Goal: Find specific page/section: Find specific page/section

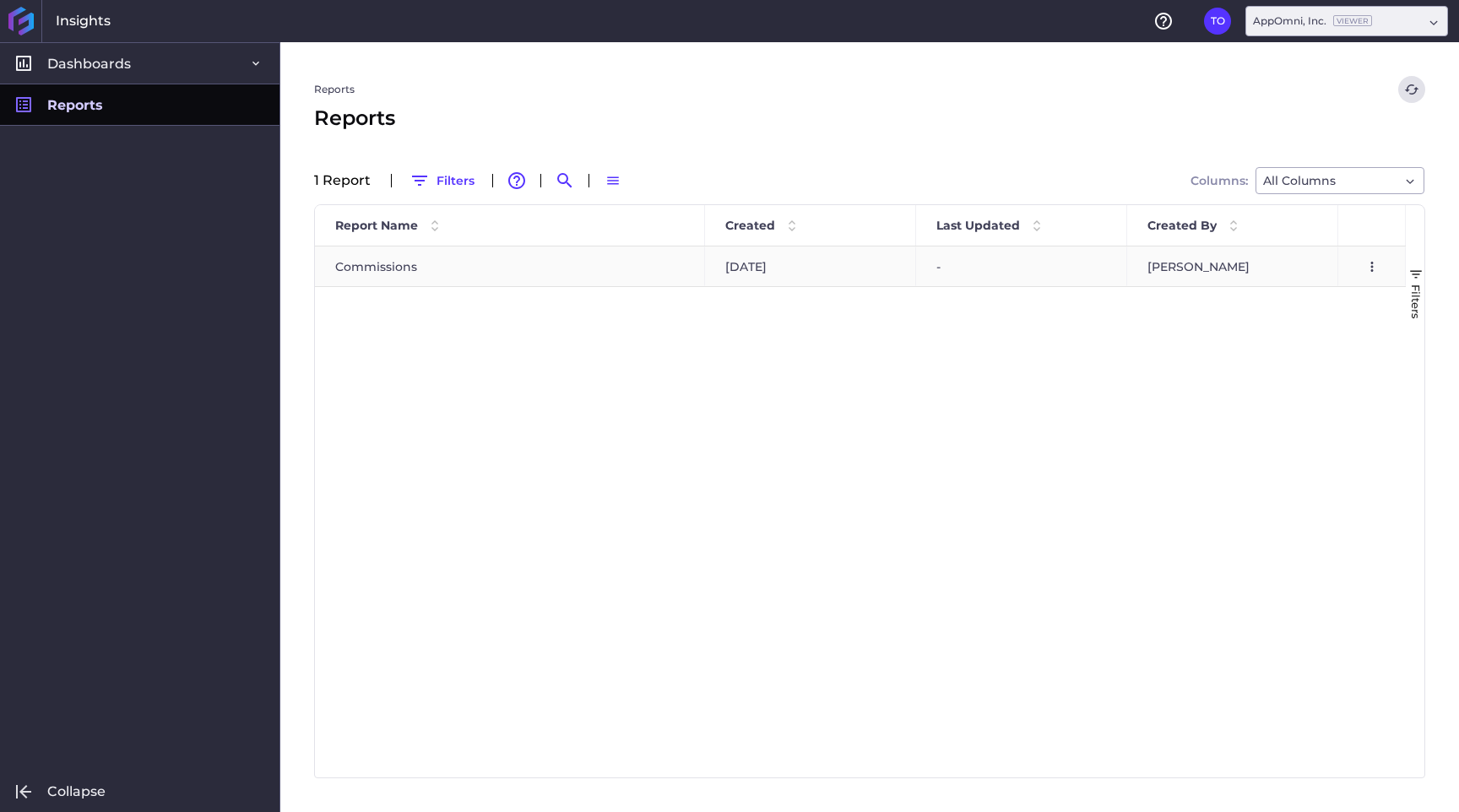
click at [437, 284] on div "Commissions" at bounding box center [510, 266] width 390 height 40
click at [397, 266] on div "Commissions" at bounding box center [510, 266] width 390 height 40
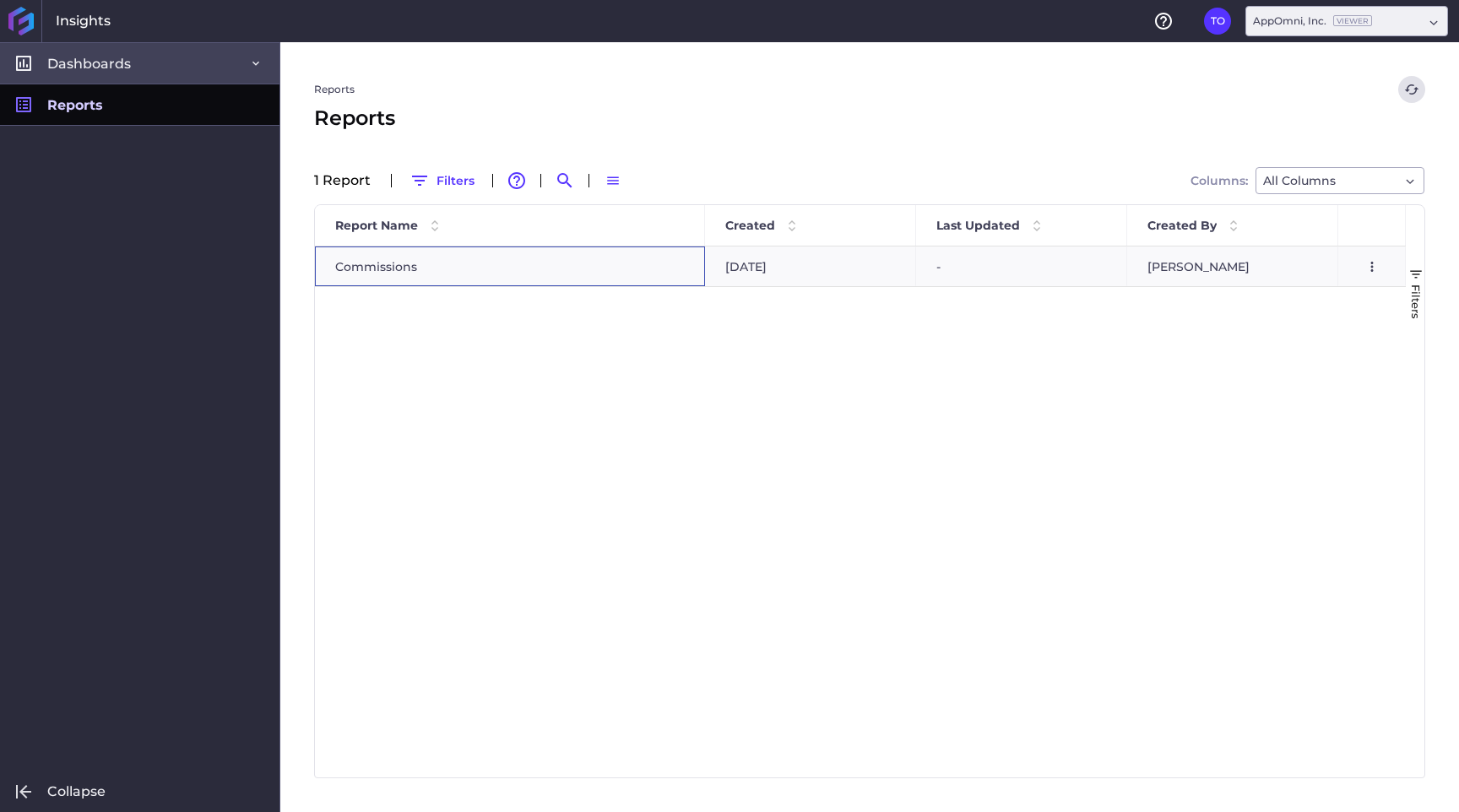
click at [116, 68] on span "Dashboards" at bounding box center [89, 64] width 84 height 18
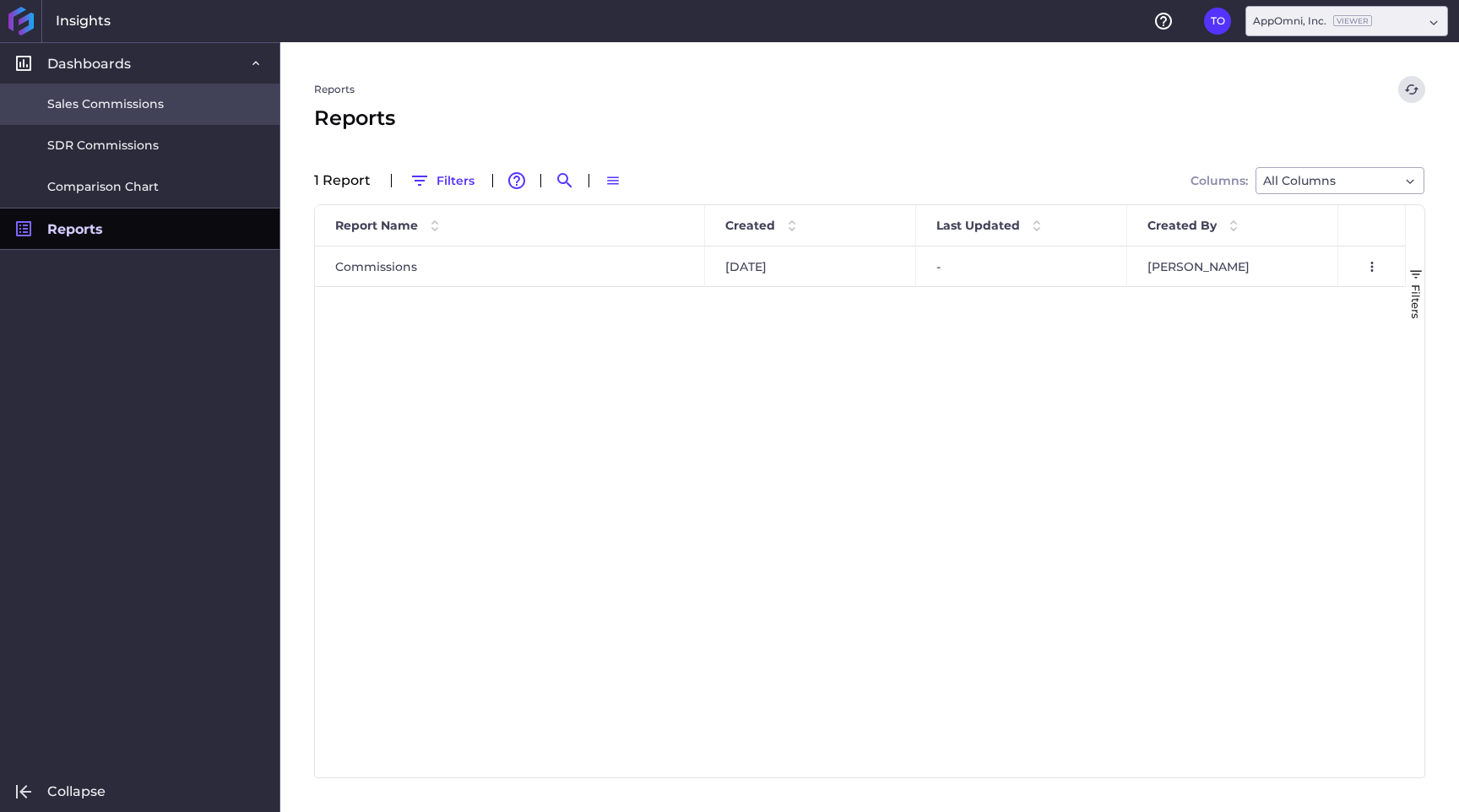
click at [107, 102] on span "Sales Commissions" at bounding box center [105, 104] width 116 height 18
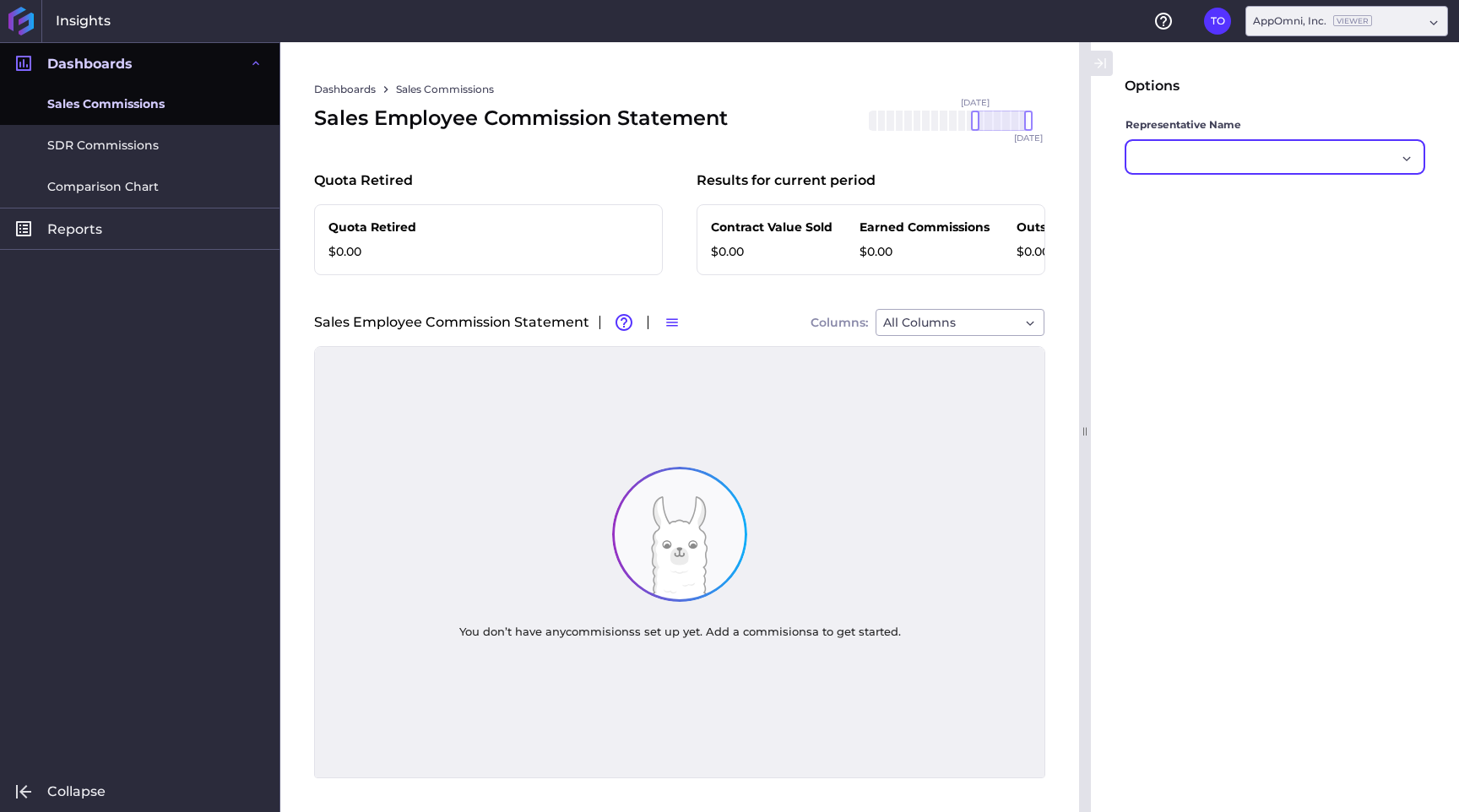
click at [1363, 158] on div "Dropdown select" at bounding box center [1266, 158] width 259 height 21
click at [1335, 191] on div "No data" at bounding box center [1274, 199] width 297 height 37
